Goal: Check status: Check status

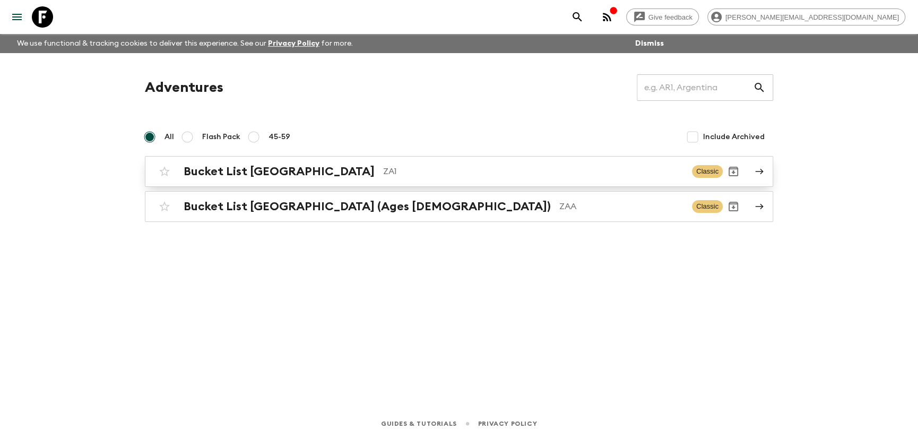
click at [247, 171] on h2 "Bucket List [GEOGRAPHIC_DATA]" at bounding box center [279, 171] width 191 height 14
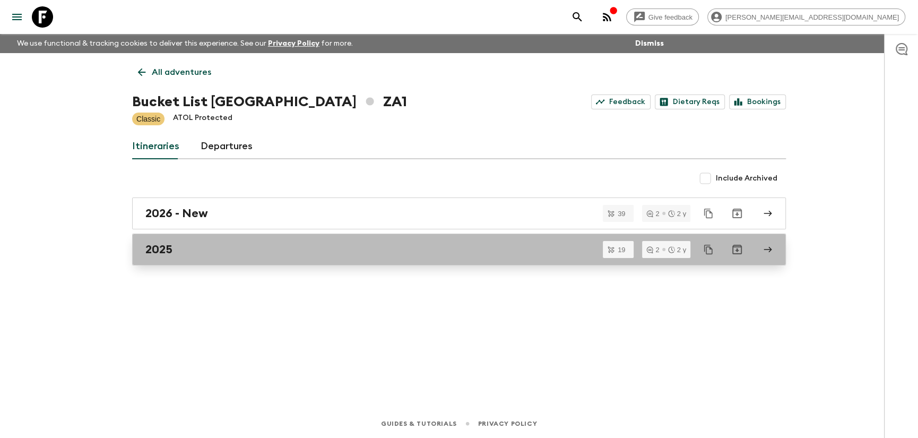
click at [169, 255] on h2 "2025" at bounding box center [158, 249] width 27 height 14
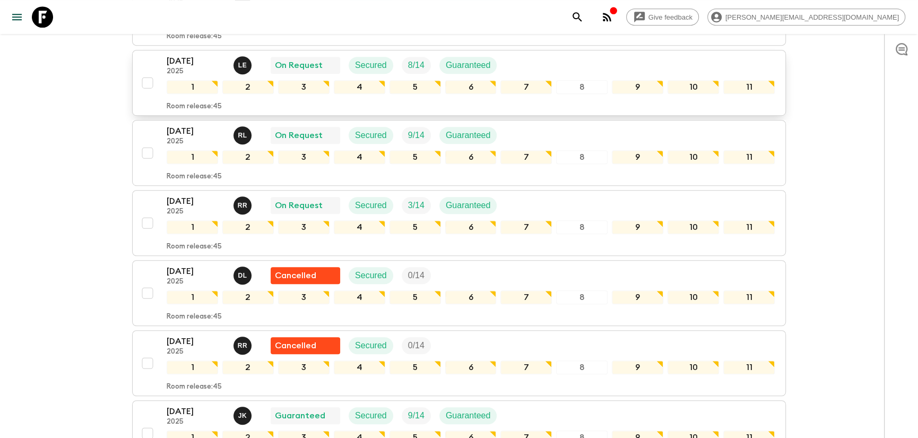
scroll to position [398, 0]
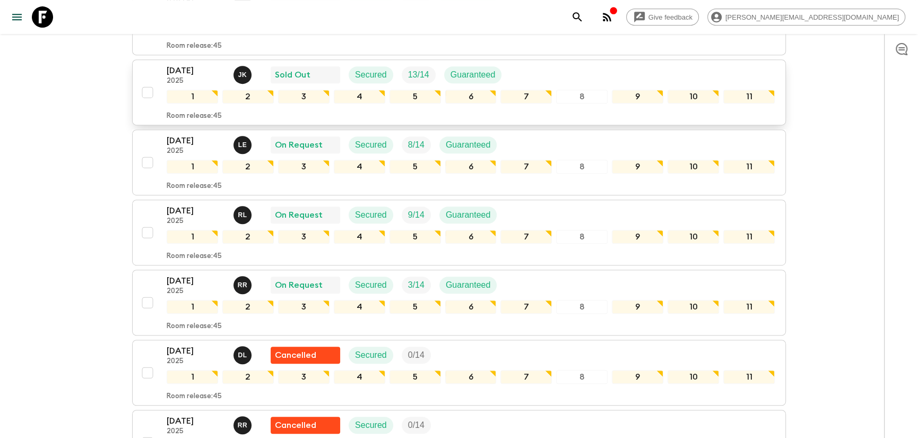
click at [192, 64] on p "[DATE]" at bounding box center [196, 70] width 58 height 13
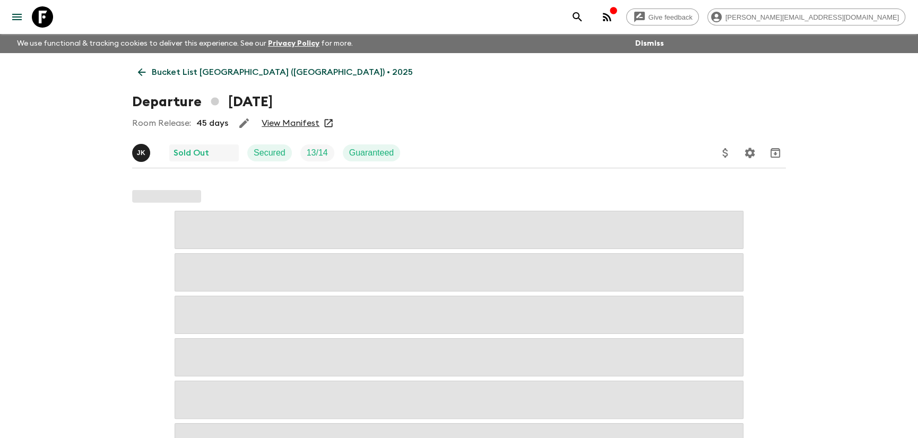
click at [288, 123] on link "View Manifest" at bounding box center [291, 123] width 58 height 11
